Goal: Information Seeking & Learning: Learn about a topic

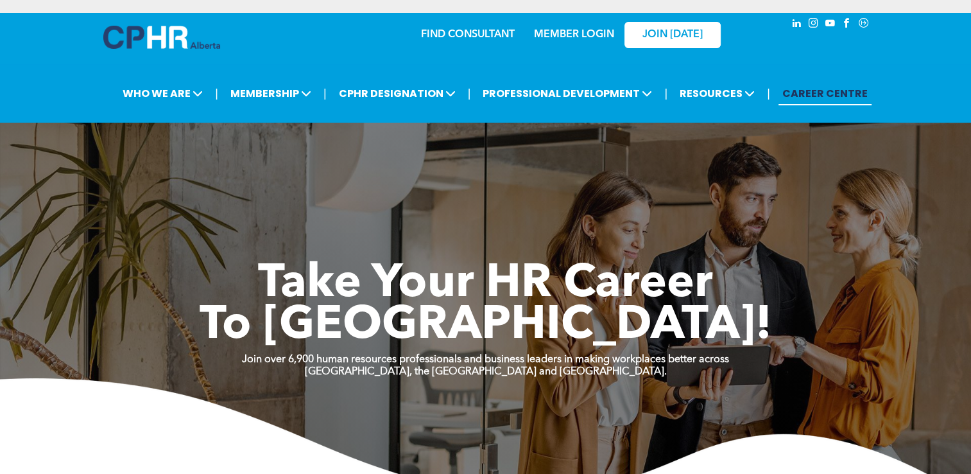
click at [570, 33] on link "MEMBER LOGIN" at bounding box center [574, 35] width 80 height 10
click at [560, 30] on link "MEMBER LOGIN" at bounding box center [574, 35] width 80 height 10
click at [674, 38] on span "JOIN [DATE]" at bounding box center [673, 35] width 60 height 12
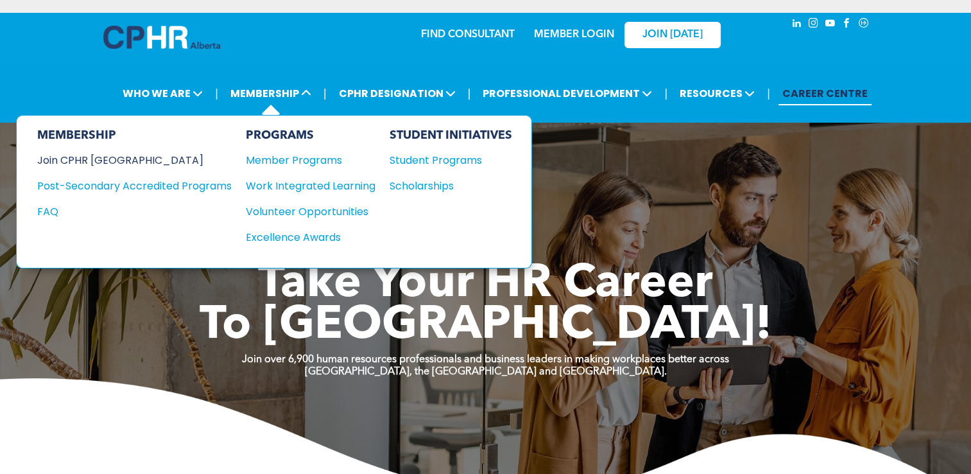
click at [103, 163] on div "Join CPHR [GEOGRAPHIC_DATA]" at bounding box center [124, 160] width 175 height 16
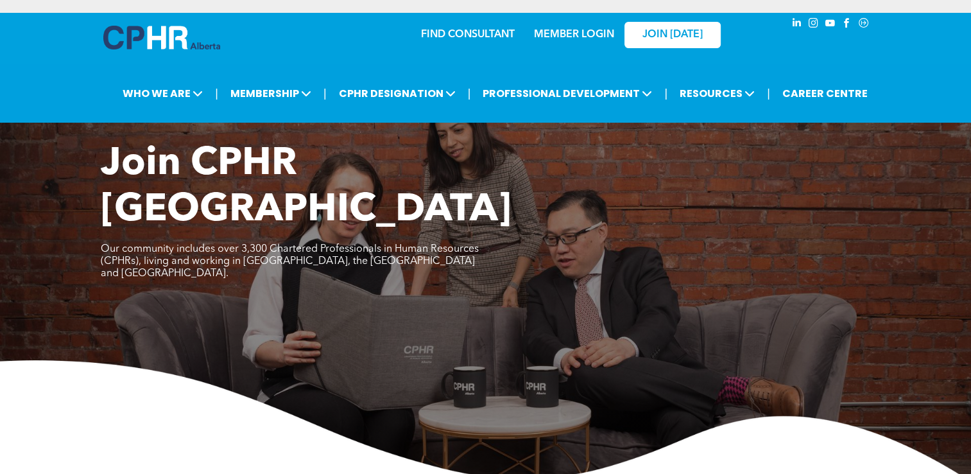
click at [575, 33] on link "MEMBER LOGIN" at bounding box center [574, 35] width 80 height 10
click at [388, 103] on span "CPHR DESIGNATION" at bounding box center [397, 94] width 125 height 24
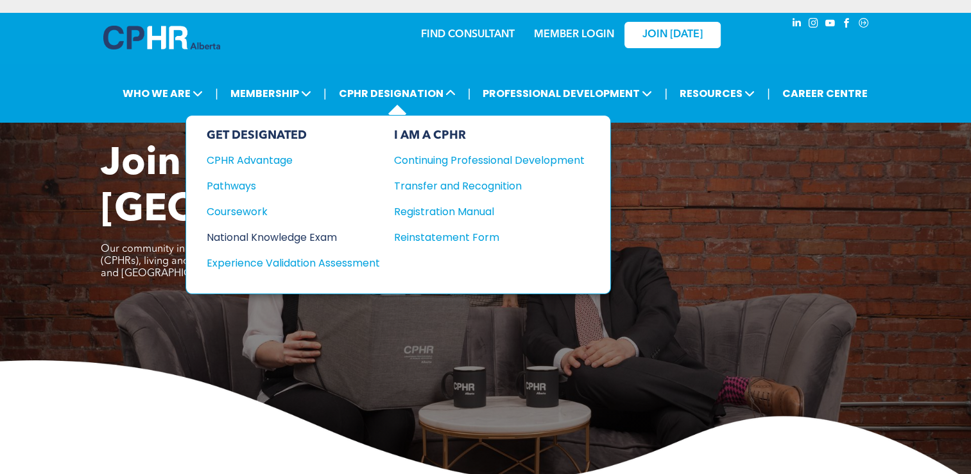
click at [235, 237] on div "National Knowledge Exam" at bounding box center [285, 237] width 156 height 16
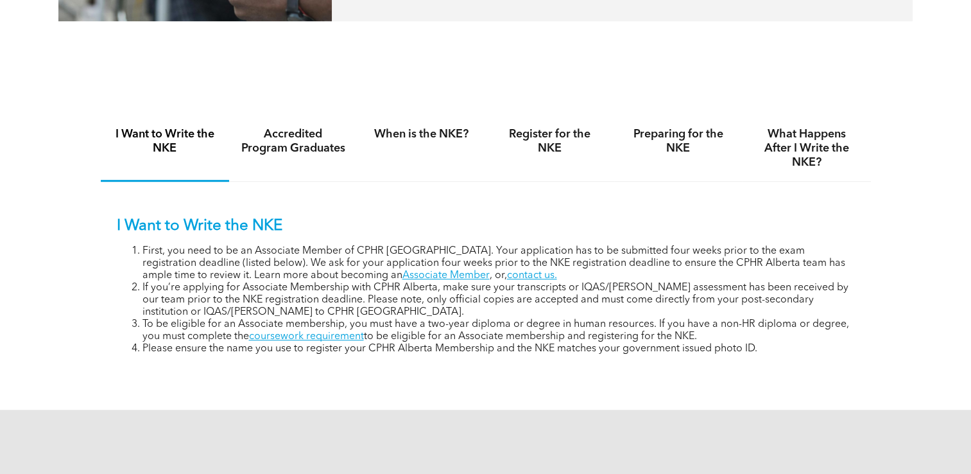
scroll to position [805, 0]
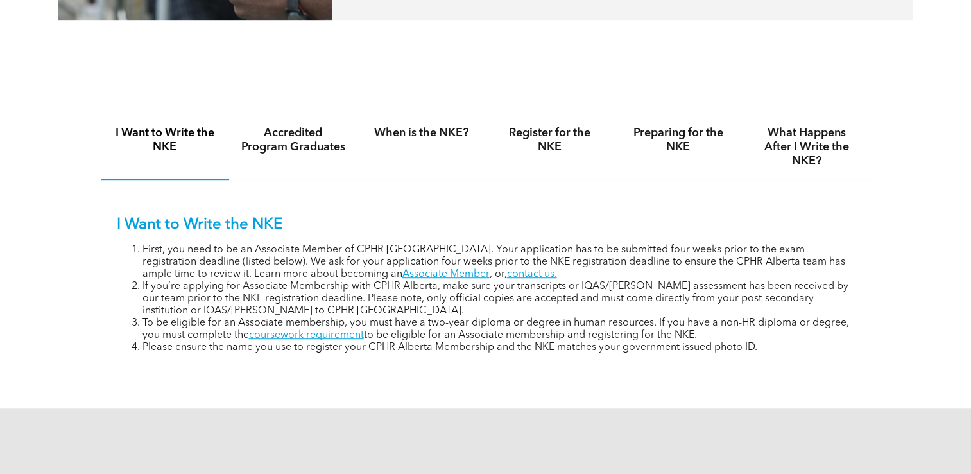
click at [299, 154] on div "Accredited Program Graduates" at bounding box center [293, 147] width 128 height 66
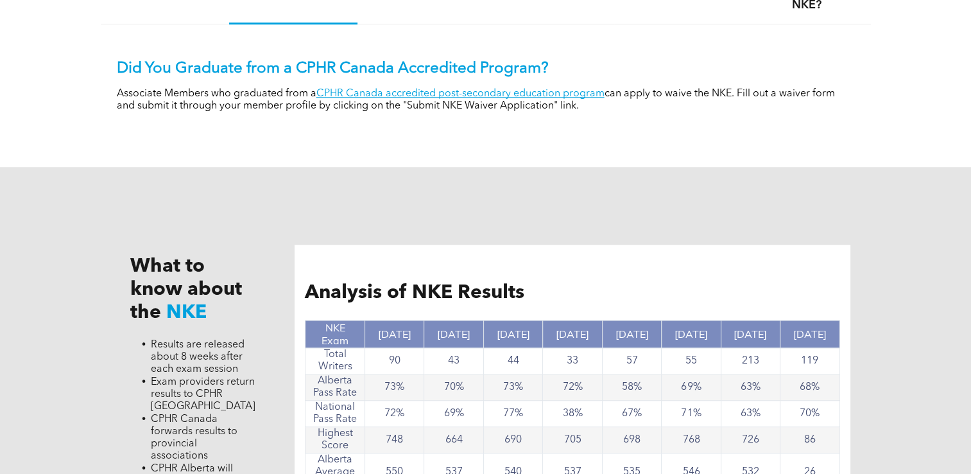
scroll to position [963, 0]
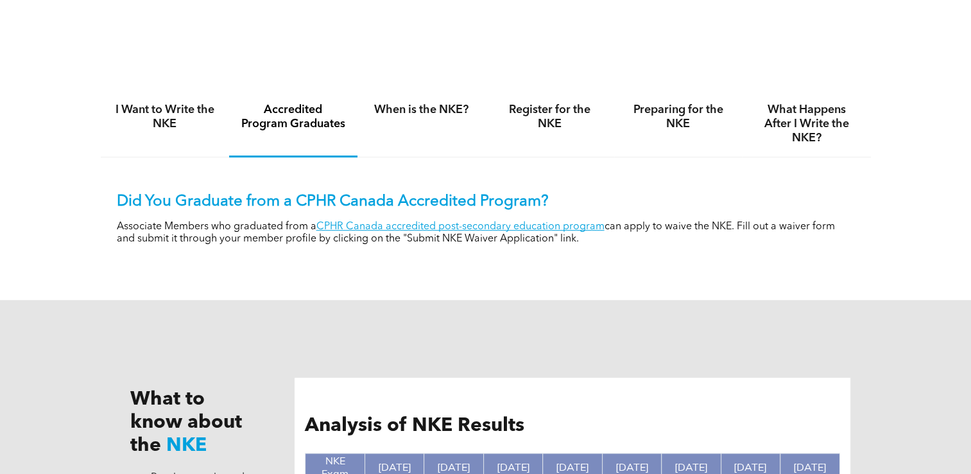
click at [396, 112] on h4 "When is the NKE?" at bounding box center [421, 110] width 105 height 14
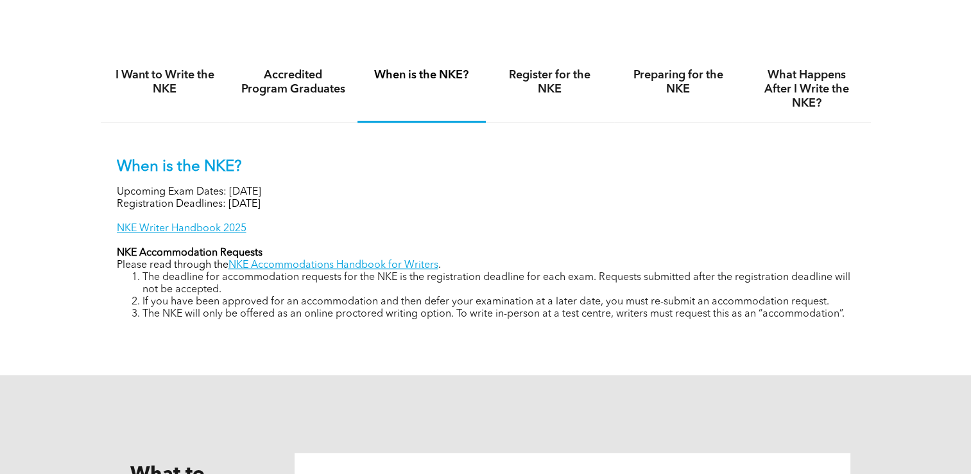
scroll to position [865, 0]
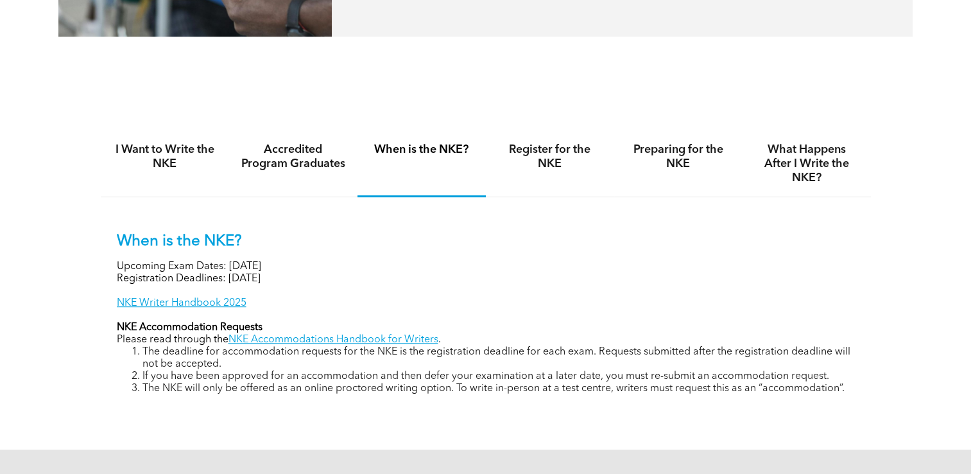
click at [537, 168] on h4 "Register for the NKE" at bounding box center [550, 157] width 105 height 28
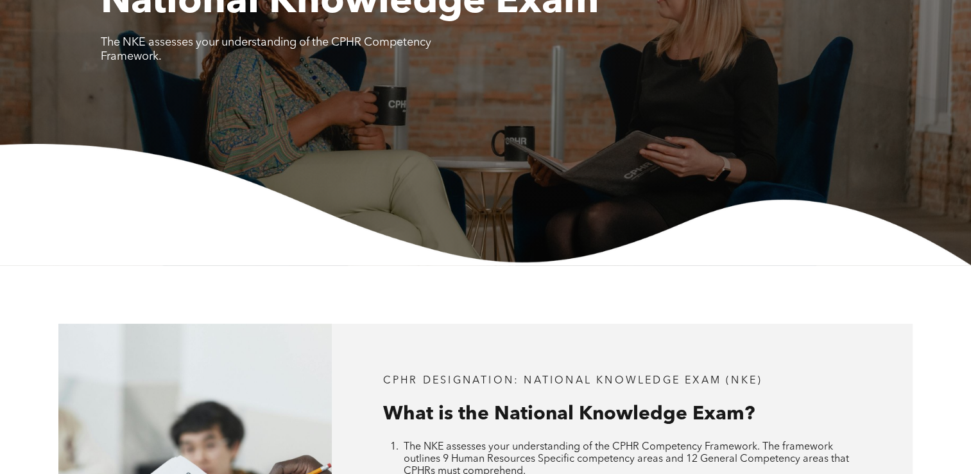
scroll to position [0, 0]
